Goal: Find specific page/section: Find specific page/section

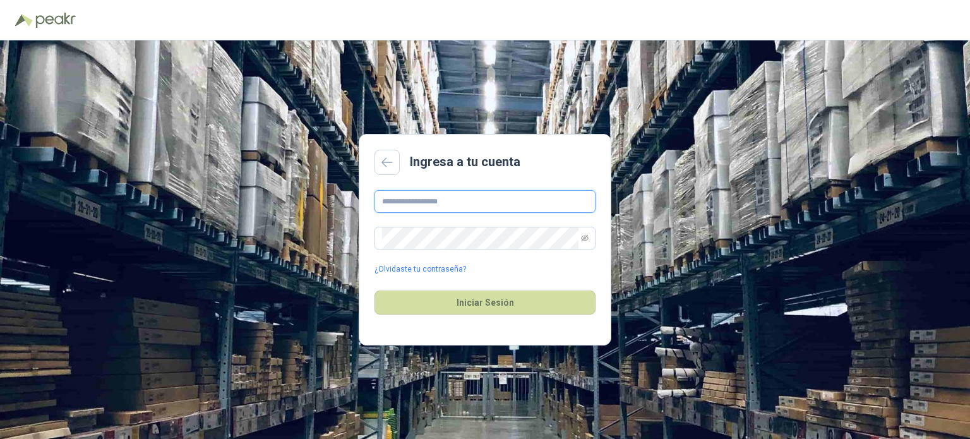
click at [453, 205] on input "text" at bounding box center [484, 201] width 221 height 23
click at [374, 290] on button "Iniciar Sesión" at bounding box center [484, 302] width 221 height 24
drag, startPoint x: 476, startPoint y: 205, endPoint x: 318, endPoint y: 204, distance: 157.8
click at [318, 204] on div "**********" at bounding box center [485, 239] width 970 height 398
type input "**********"
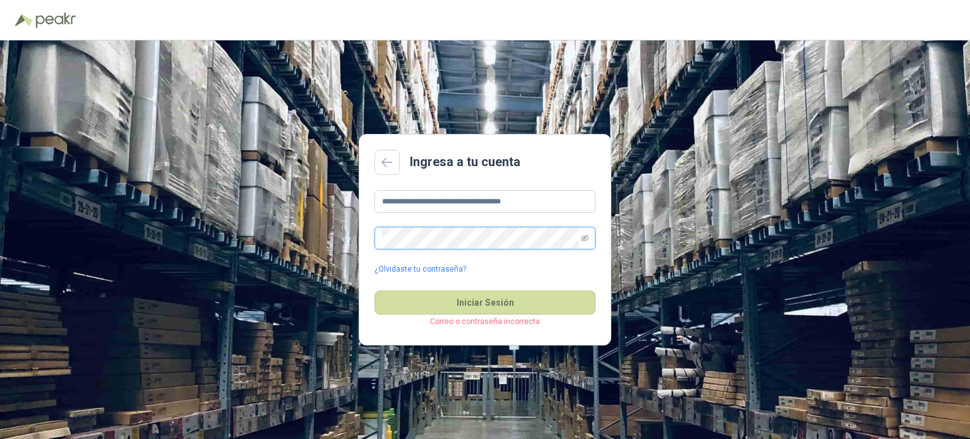
click at [374, 290] on button "Iniciar Sesión" at bounding box center [484, 302] width 221 height 24
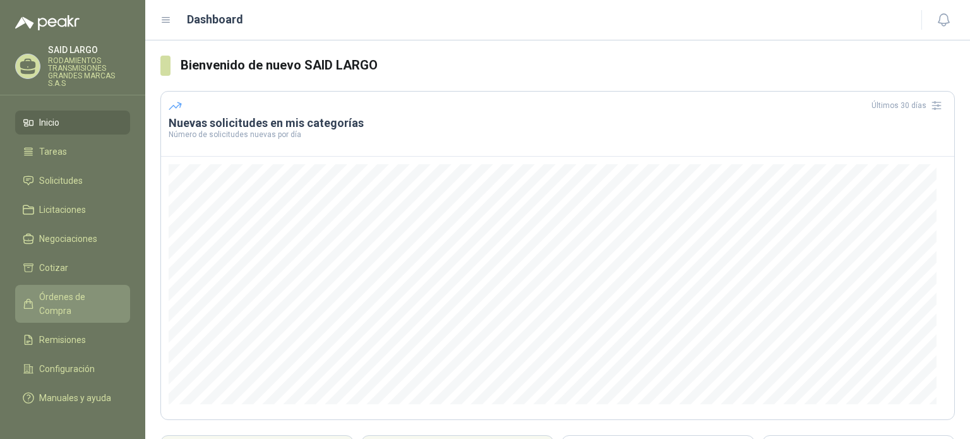
drag, startPoint x: 84, startPoint y: 288, endPoint x: 81, endPoint y: 302, distance: 14.1
click at [84, 289] on link "Órdenes de Compra" at bounding box center [72, 304] width 115 height 38
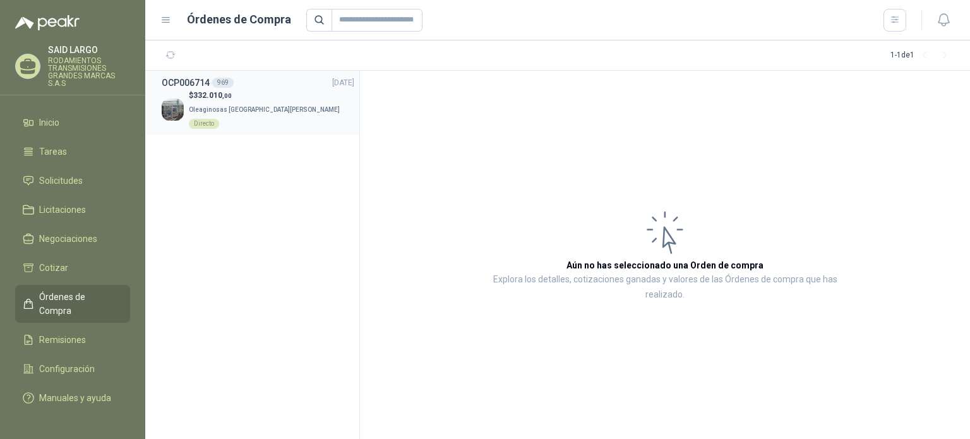
click at [177, 99] on img at bounding box center [173, 109] width 22 height 22
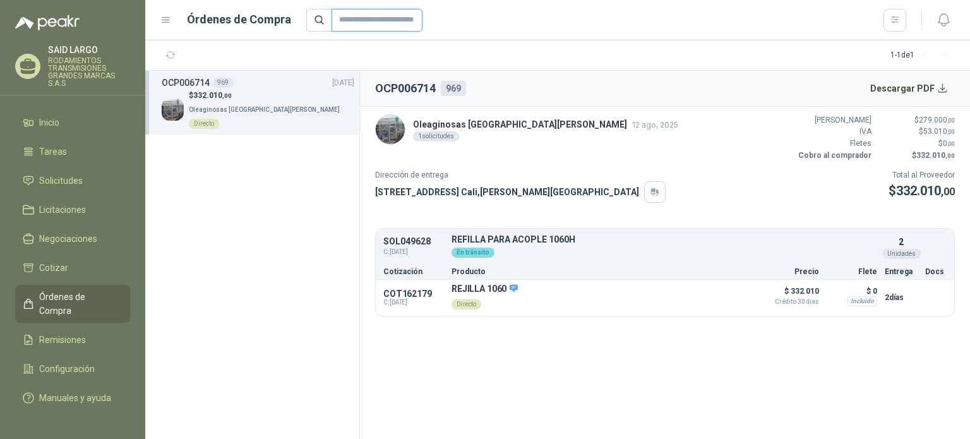
click at [374, 15] on input "text" at bounding box center [376, 20] width 91 height 23
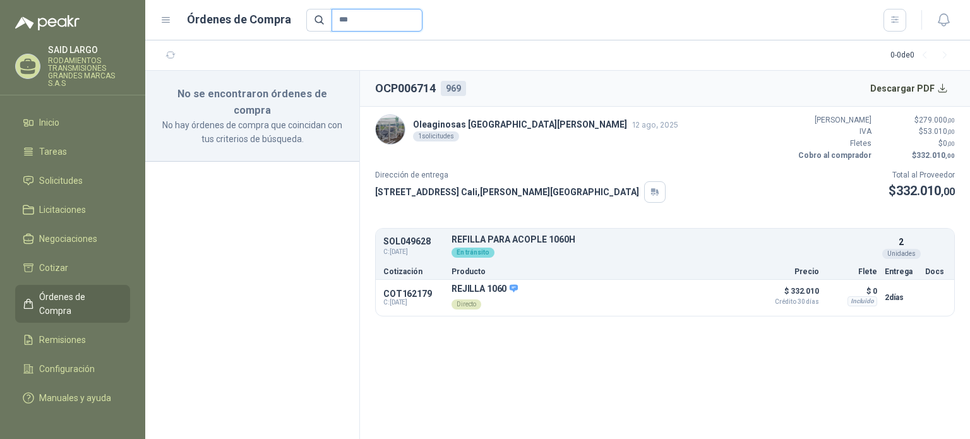
type input "***"
click at [891, 17] on icon "button" at bounding box center [894, 19] width 7 height 6
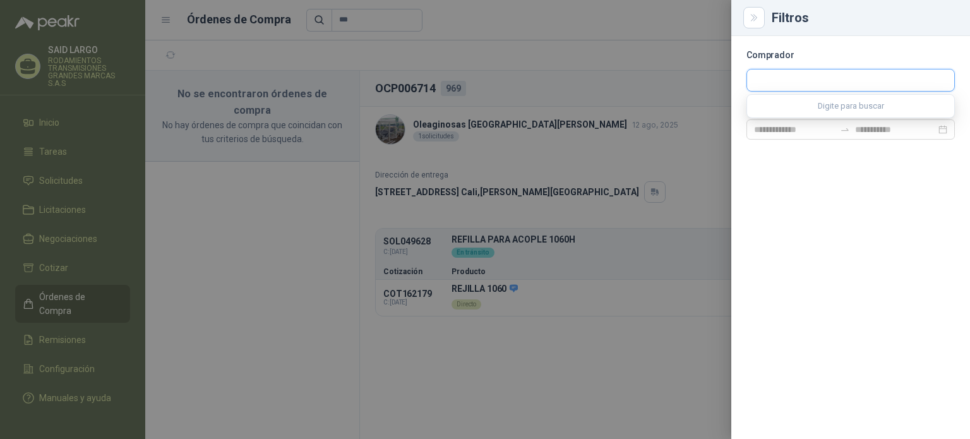
click at [795, 81] on input "text" at bounding box center [850, 79] width 207 height 21
click at [169, 16] on div at bounding box center [485, 219] width 970 height 439
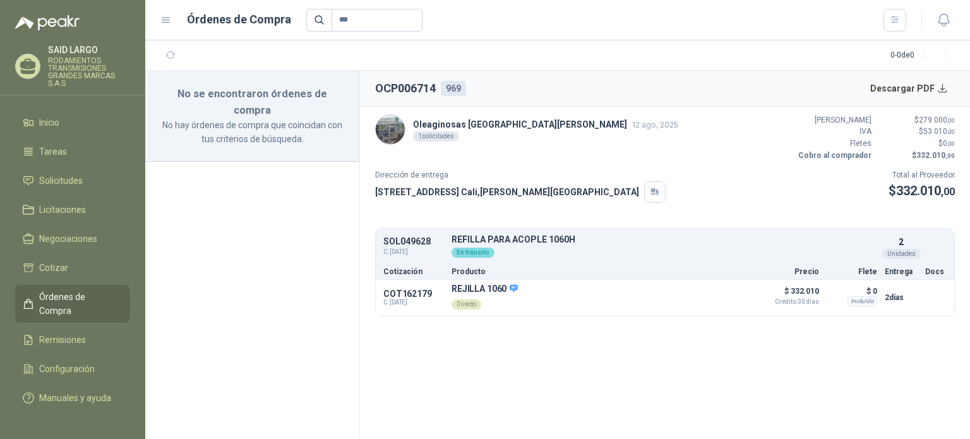
click at [169, 16] on icon at bounding box center [165, 20] width 11 height 11
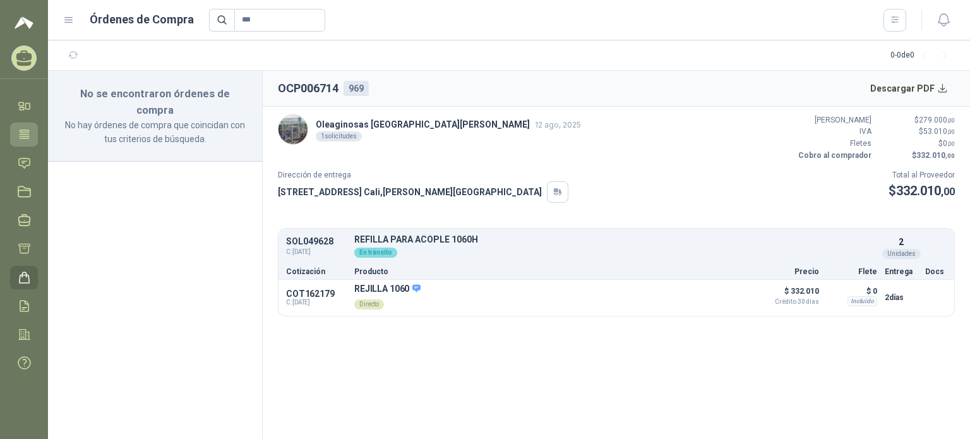
click at [26, 132] on icon at bounding box center [24, 134] width 9 height 8
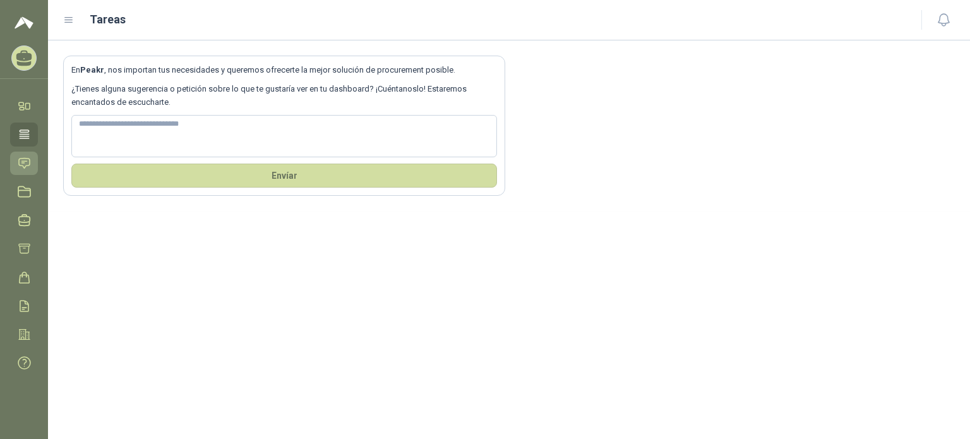
click at [22, 164] on icon at bounding box center [24, 163] width 13 height 13
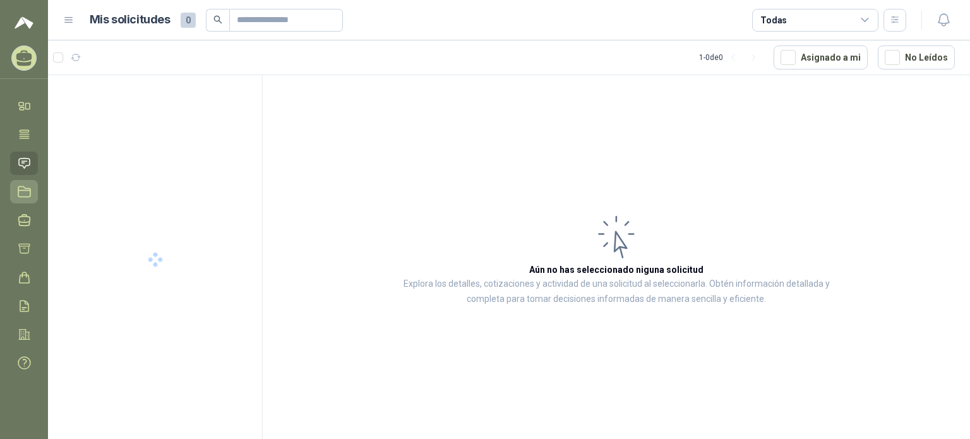
click at [18, 194] on icon at bounding box center [24, 191] width 12 height 10
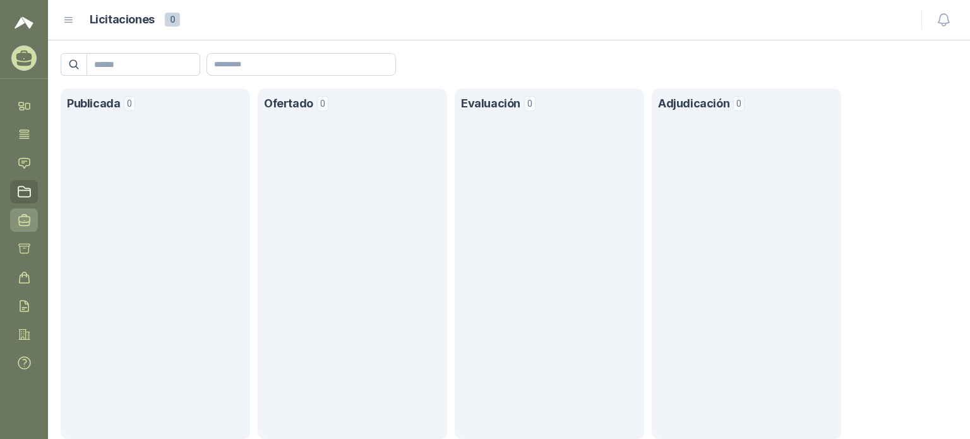
click at [27, 223] on icon at bounding box center [24, 219] width 13 height 13
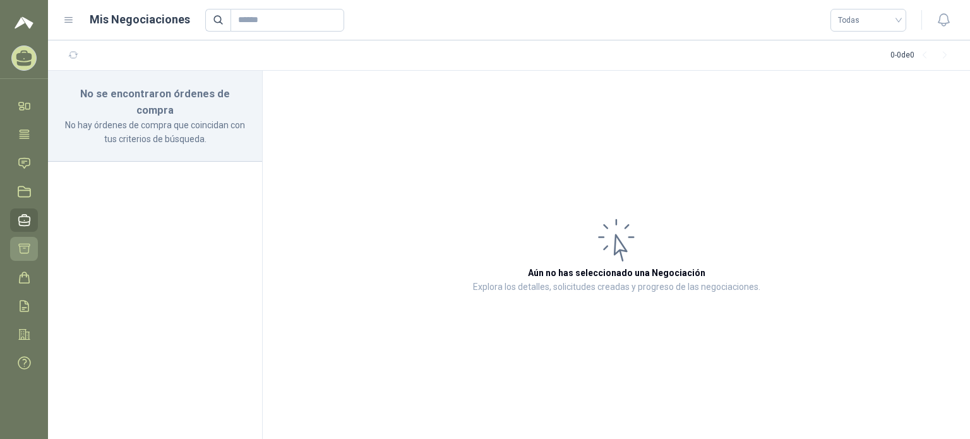
click at [29, 249] on icon at bounding box center [24, 248] width 13 height 13
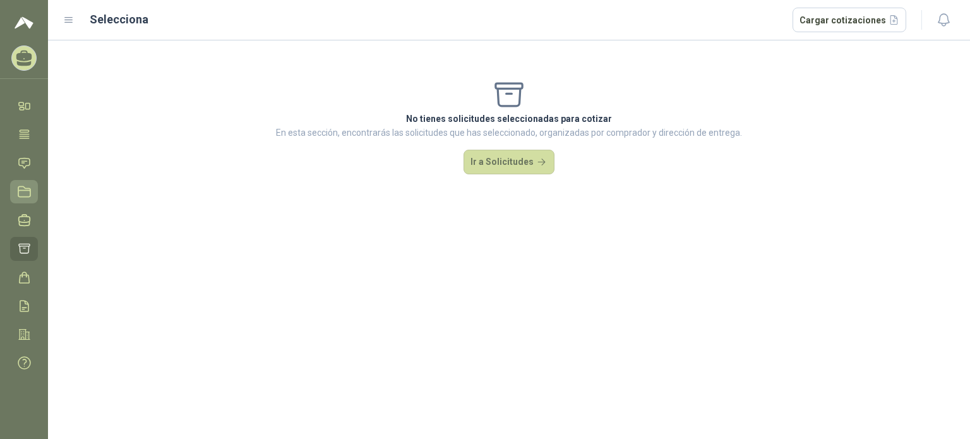
click at [23, 195] on icon at bounding box center [24, 191] width 13 height 13
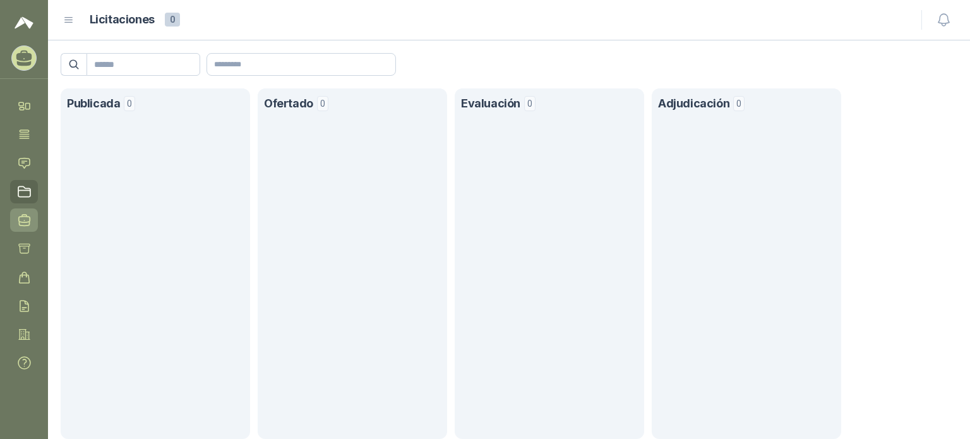
click at [27, 218] on icon at bounding box center [24, 219] width 13 height 13
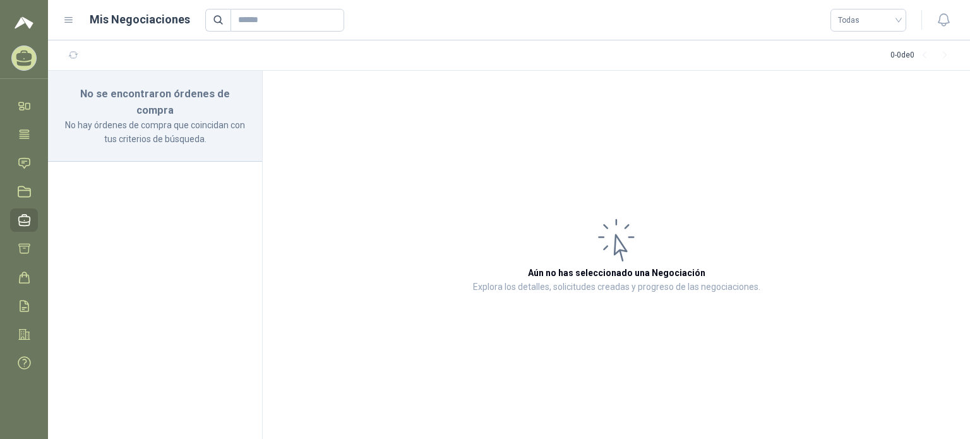
click at [64, 18] on icon at bounding box center [68, 20] width 11 height 11
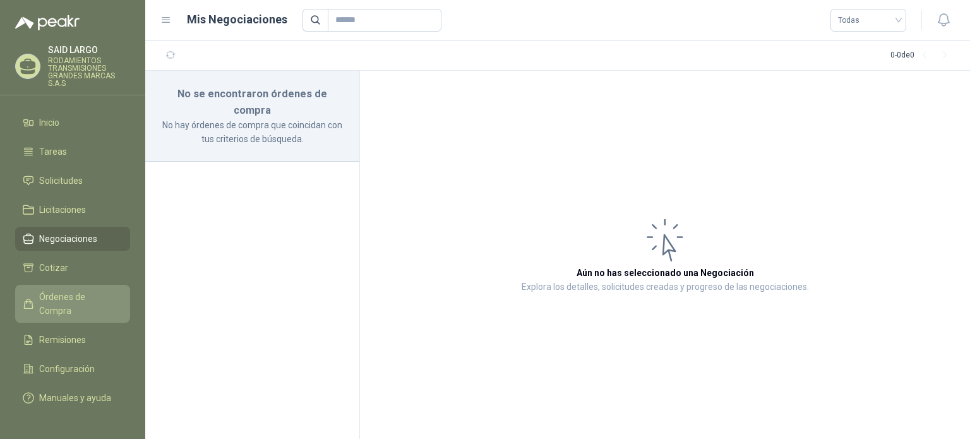
click at [92, 295] on span "Órdenes de Compra" at bounding box center [78, 304] width 79 height 28
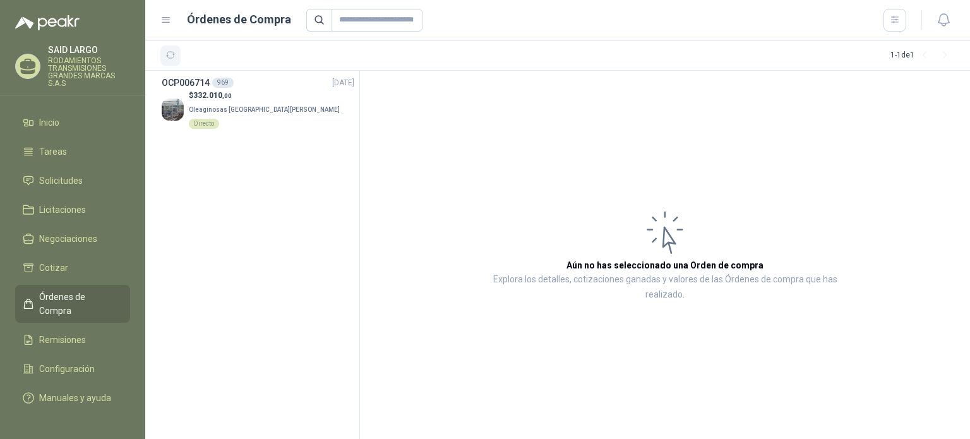
click at [169, 55] on icon "button" at bounding box center [170, 55] width 11 height 11
click at [208, 109] on span "Oleaginosas [GEOGRAPHIC_DATA][PERSON_NAME]" at bounding box center [264, 109] width 151 height 7
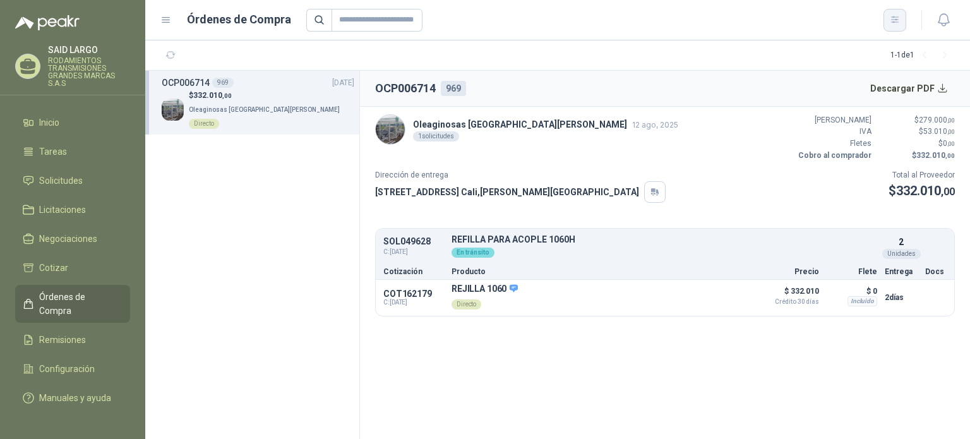
click at [900, 17] on button "button" at bounding box center [894, 20] width 23 height 23
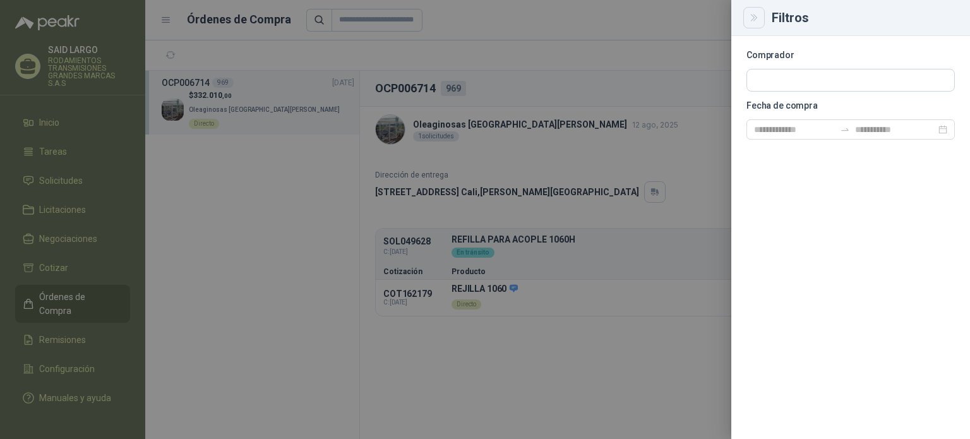
click at [746, 20] on button "Close" at bounding box center [753, 17] width 21 height 21
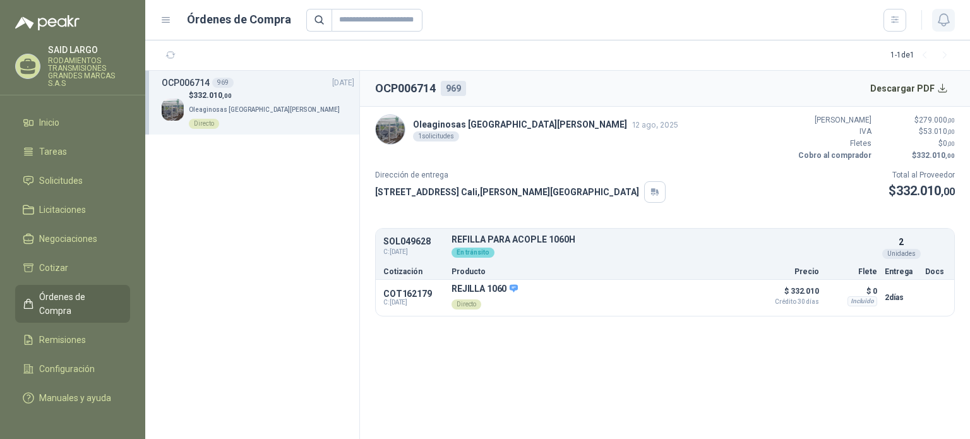
click at [945, 25] on icon "button" at bounding box center [943, 20] width 11 height 12
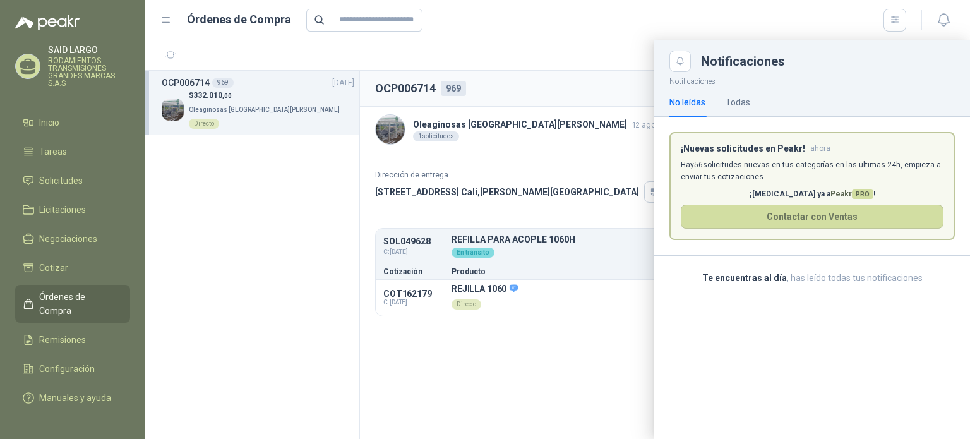
click at [768, 12] on div at bounding box center [606, 20] width 600 height 23
drag, startPoint x: 392, startPoint y: 27, endPoint x: 392, endPoint y: 18, distance: 8.2
click at [392, 27] on input "text" at bounding box center [376, 20] width 91 height 23
click at [393, 18] on input "text" at bounding box center [376, 20] width 91 height 23
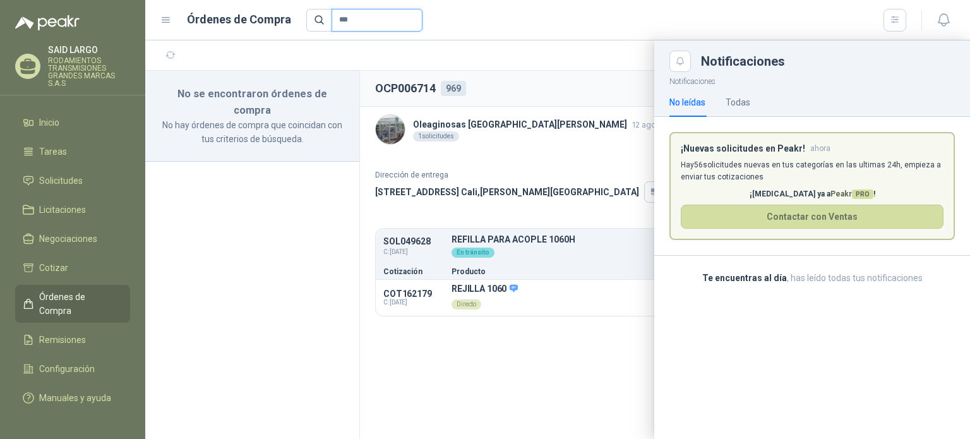
type input "***"
